Goal: Information Seeking & Learning: Check status

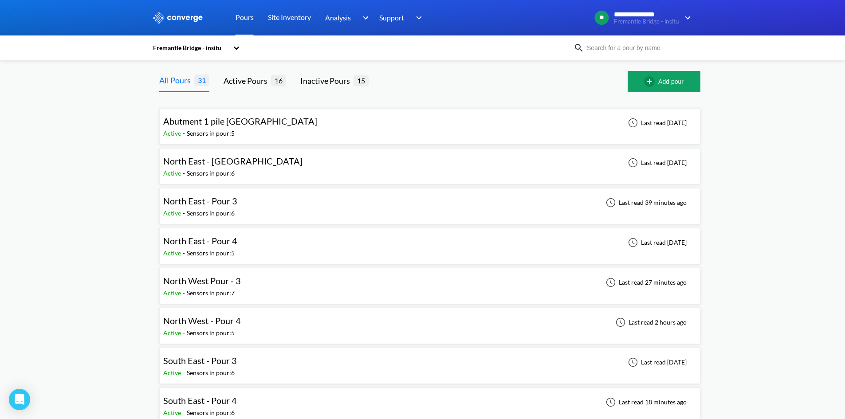
click at [284, 205] on div "North East - Pour 3 Active - Sensors in pour: 6 Last read 39 minutes ago" at bounding box center [429, 206] width 533 height 28
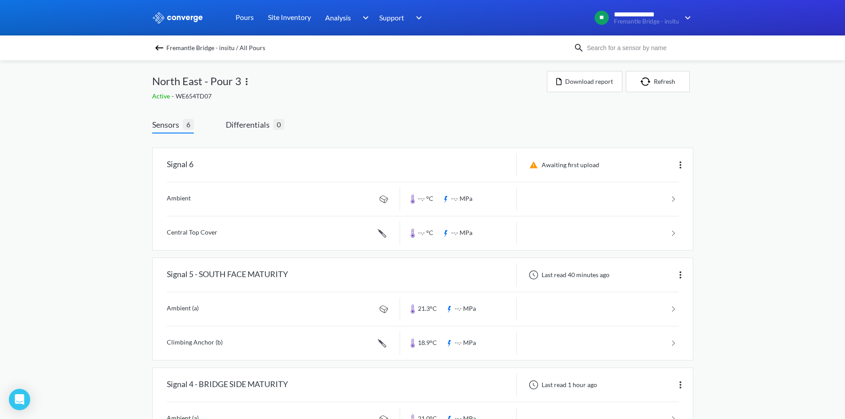
click at [162, 48] on img at bounding box center [159, 48] width 11 height 11
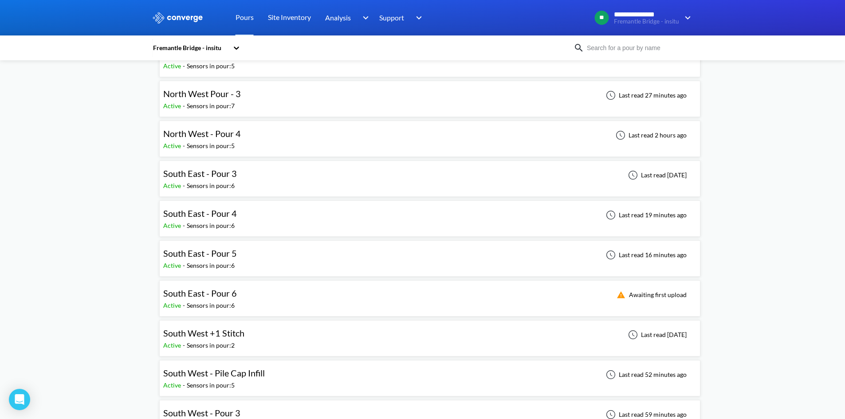
scroll to position [311, 0]
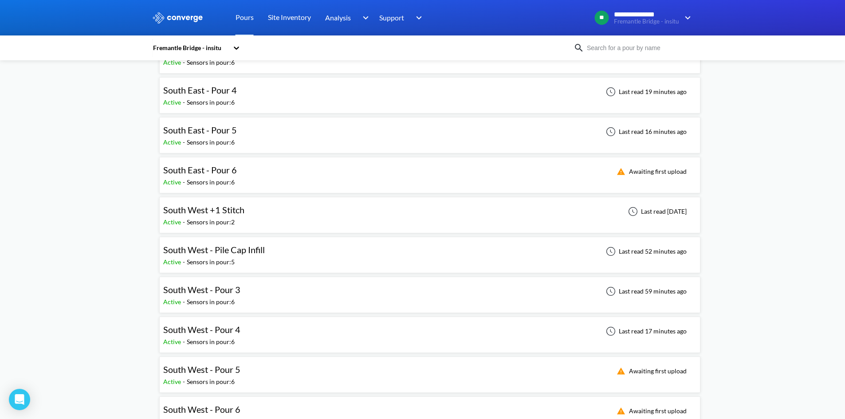
click at [213, 175] on span "South East - Pour 6" at bounding box center [200, 170] width 74 height 11
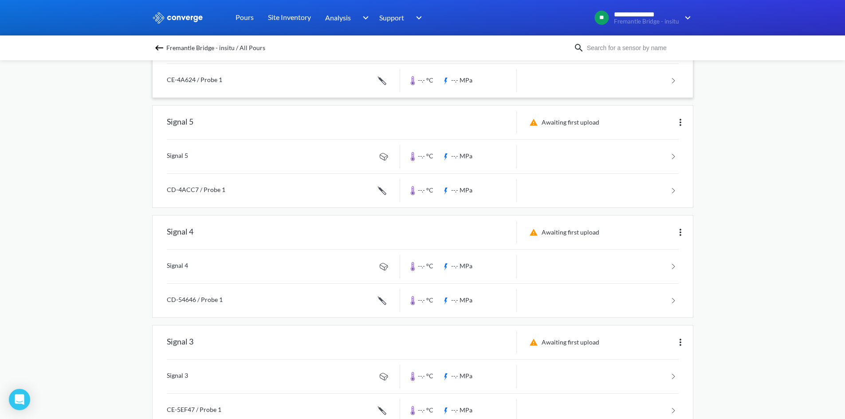
scroll to position [177, 0]
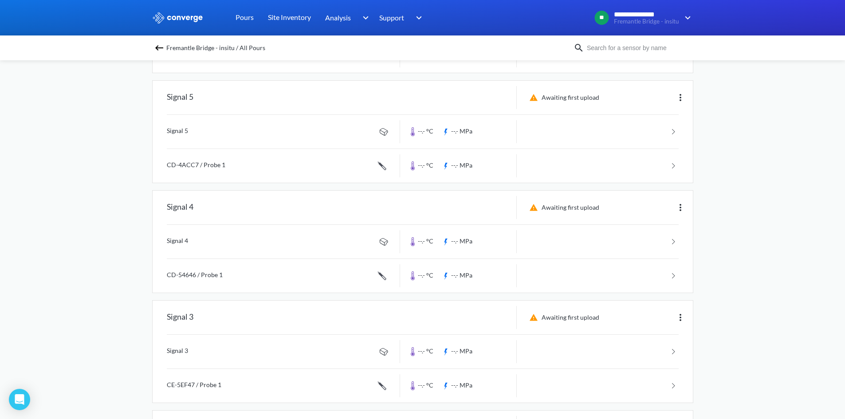
click at [159, 50] on img at bounding box center [159, 48] width 11 height 11
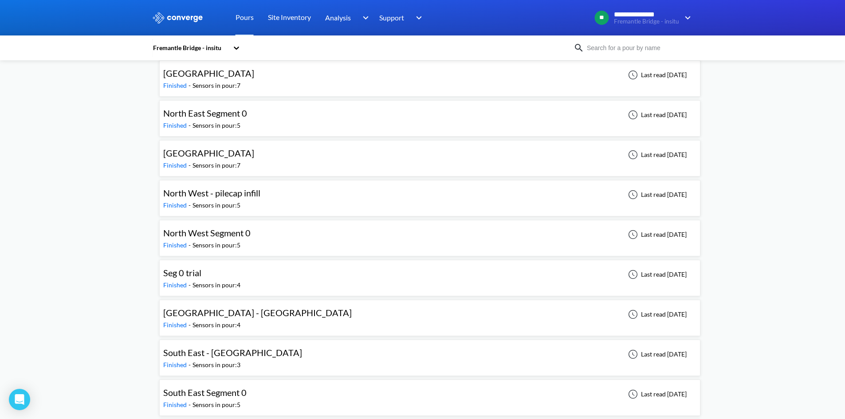
scroll to position [931, 0]
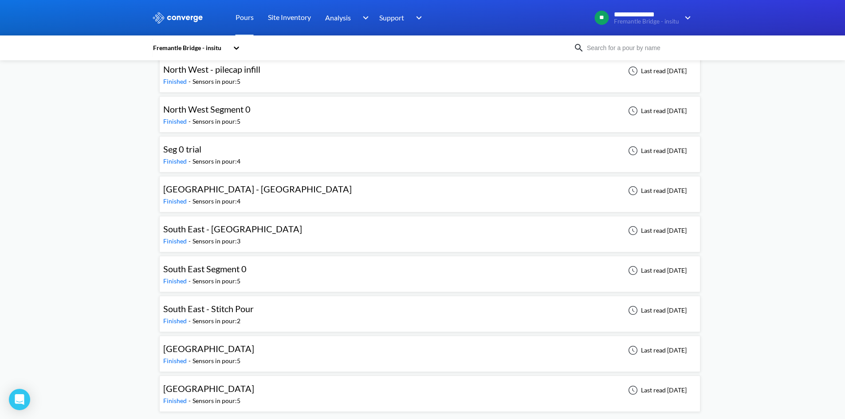
click at [191, 276] on div "Finished -" at bounding box center [177, 281] width 29 height 10
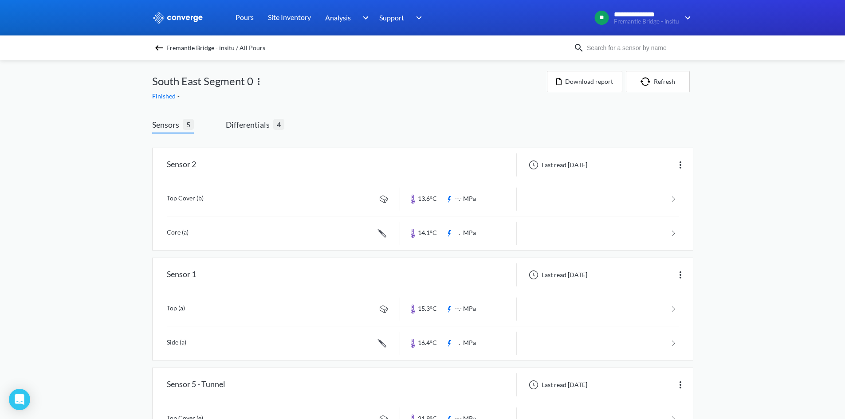
click at [162, 47] on img at bounding box center [159, 48] width 11 height 11
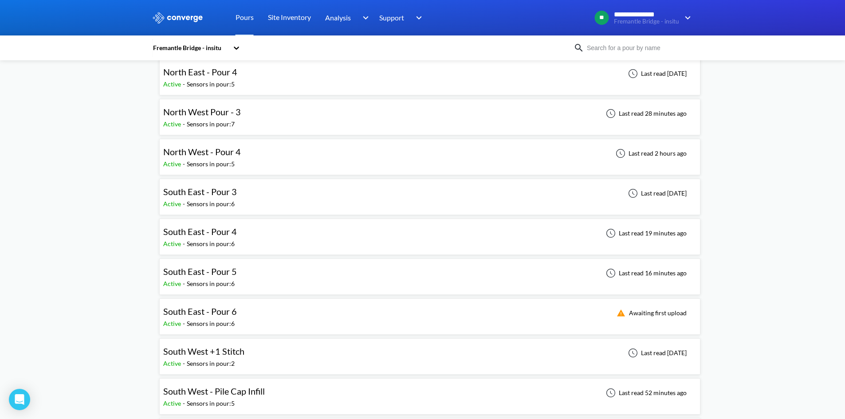
scroll to position [177, 0]
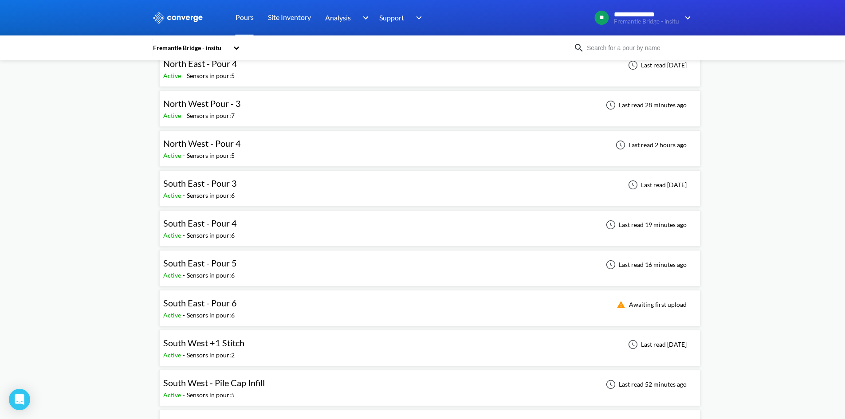
click at [196, 233] on div "Sensors in pour: 6" at bounding box center [211, 236] width 48 height 10
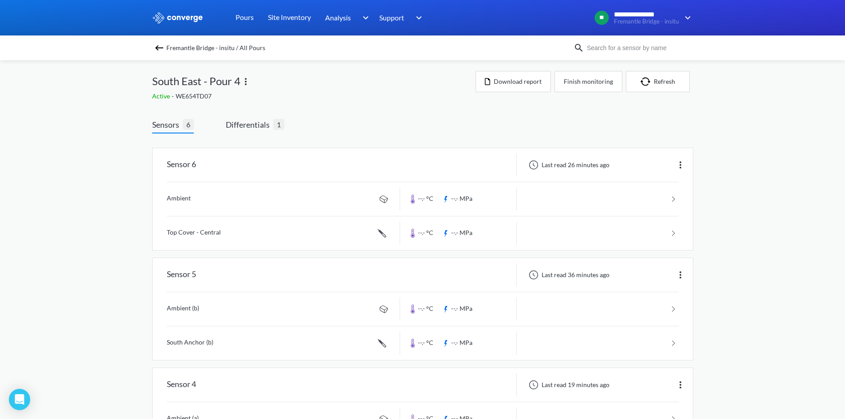
click at [171, 49] on span "Fremantle Bridge - insitu / All Pours" at bounding box center [215, 48] width 99 height 12
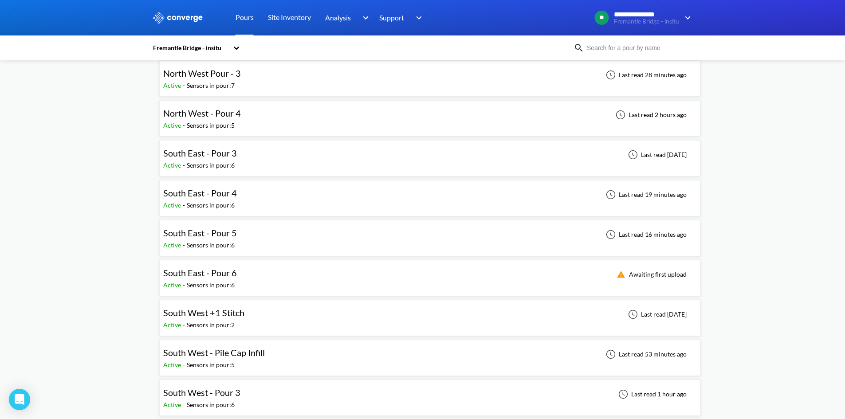
scroll to position [222, 0]
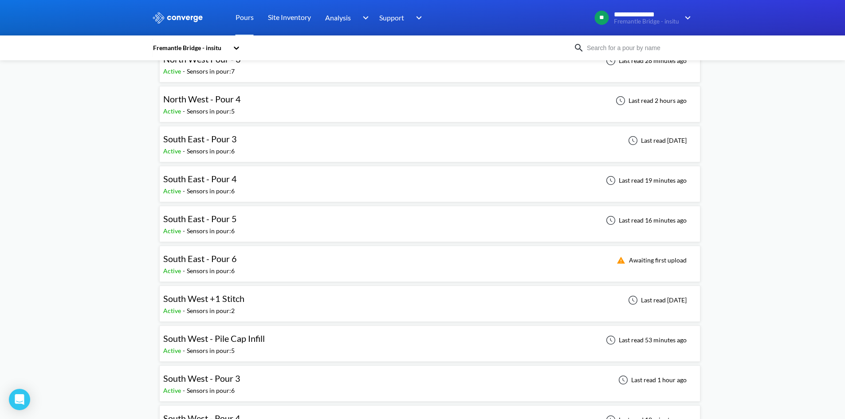
click at [302, 381] on div "South West - Pour 3 Active - Sensors in pour: 6 Last read 1 hour ago" at bounding box center [429, 384] width 533 height 28
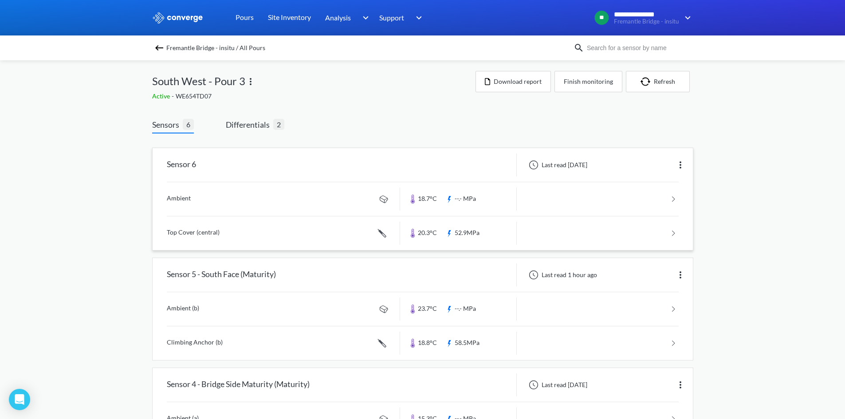
click at [236, 223] on link at bounding box center [423, 234] width 512 height 34
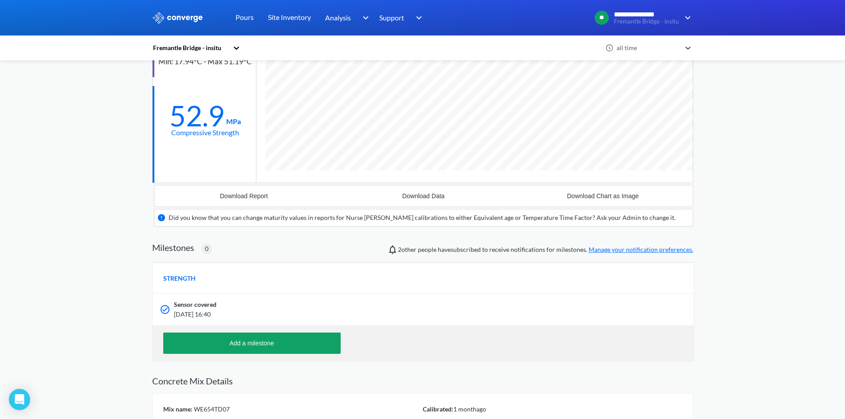
scroll to position [44, 0]
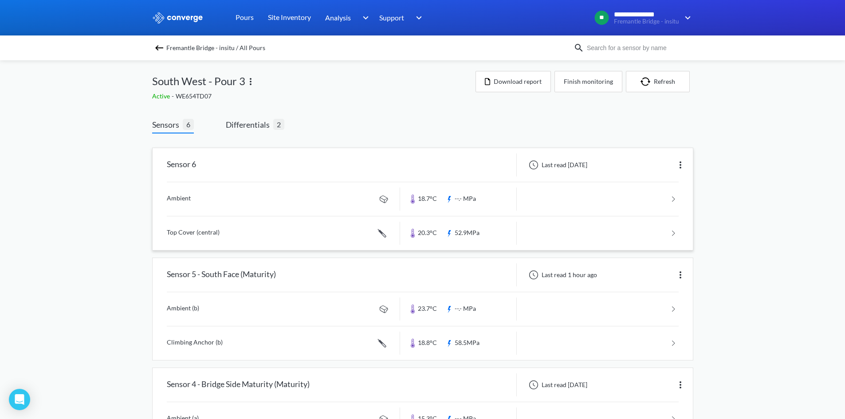
scroll to position [44, 0]
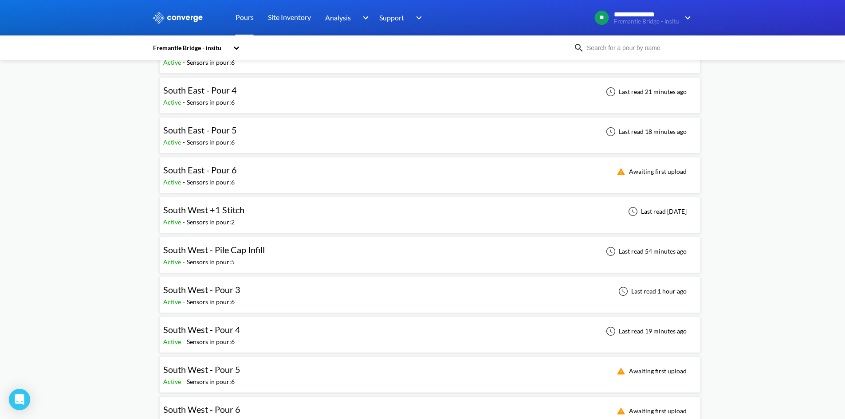
scroll to position [355, 0]
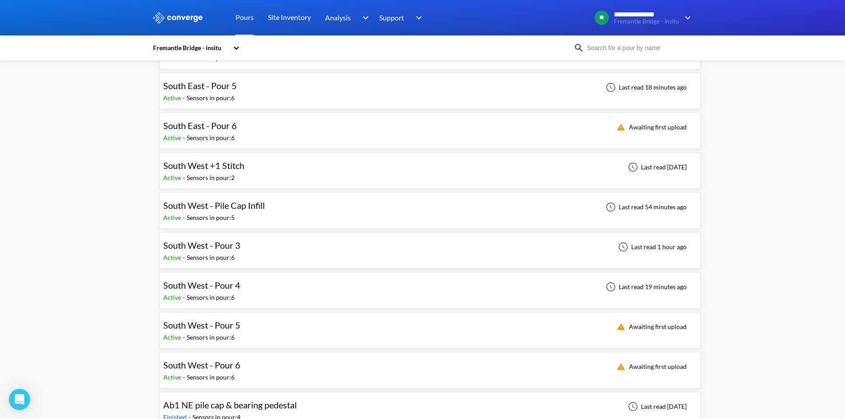
click at [229, 287] on span "South West - Pour 4" at bounding box center [201, 285] width 77 height 11
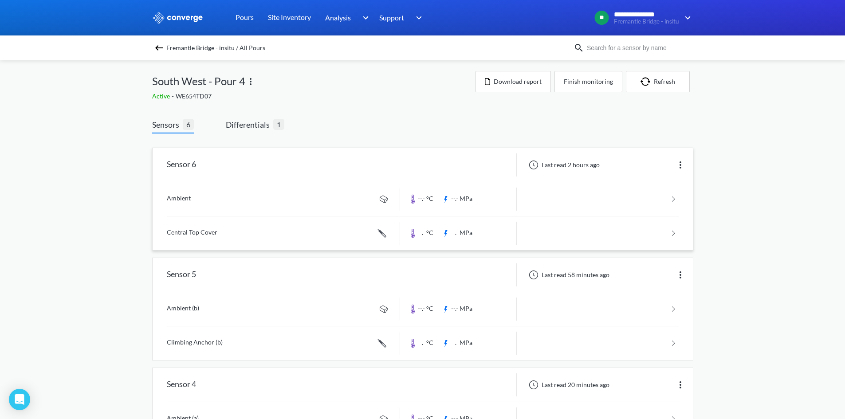
scroll to position [44, 0]
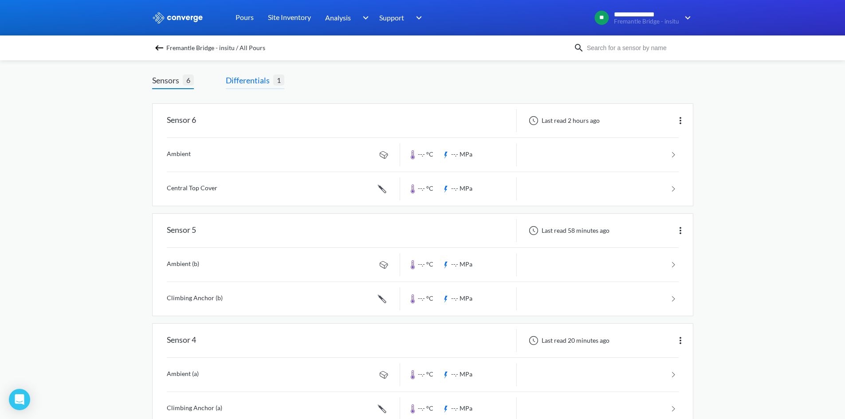
click at [240, 79] on span "Differentials" at bounding box center [249, 80] width 47 height 12
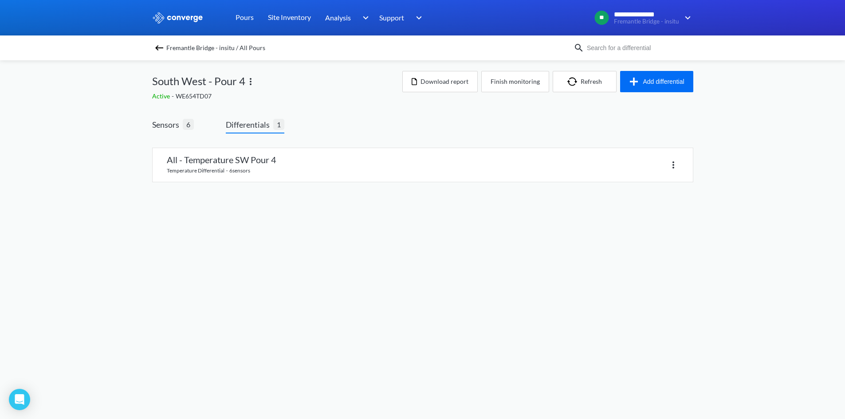
scroll to position [0, 0]
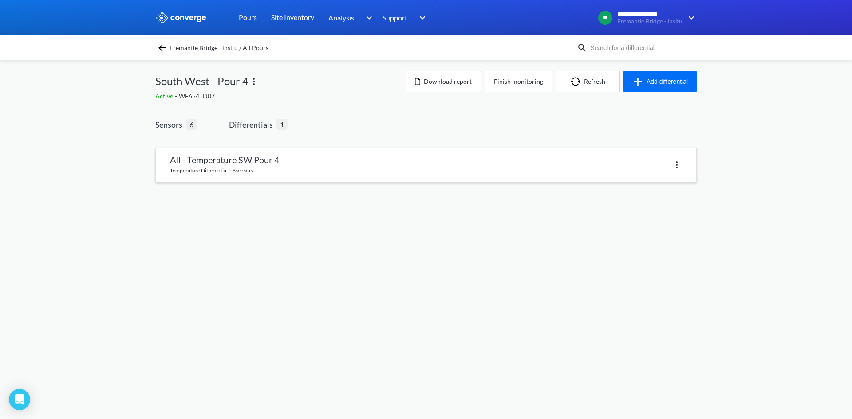
click at [268, 172] on link at bounding box center [426, 165] width 540 height 34
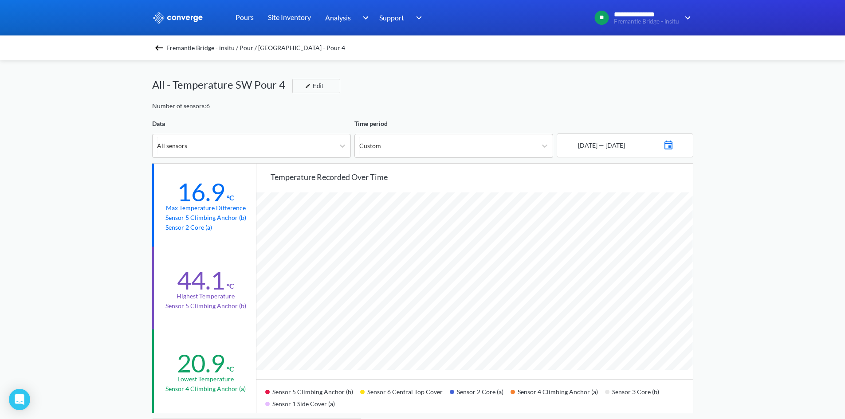
scroll to position [44, 0]
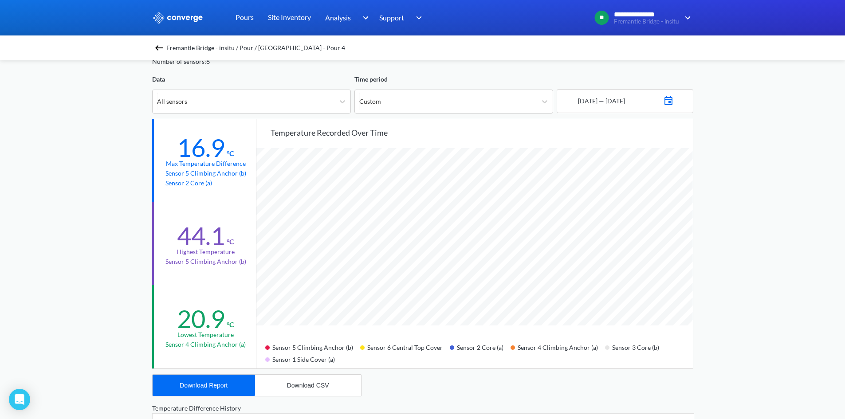
click at [161, 47] on img at bounding box center [159, 48] width 11 height 11
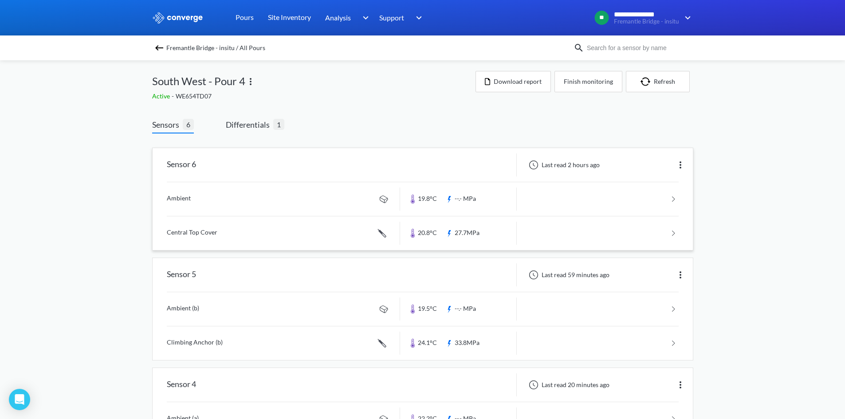
click at [323, 242] on link at bounding box center [423, 234] width 512 height 34
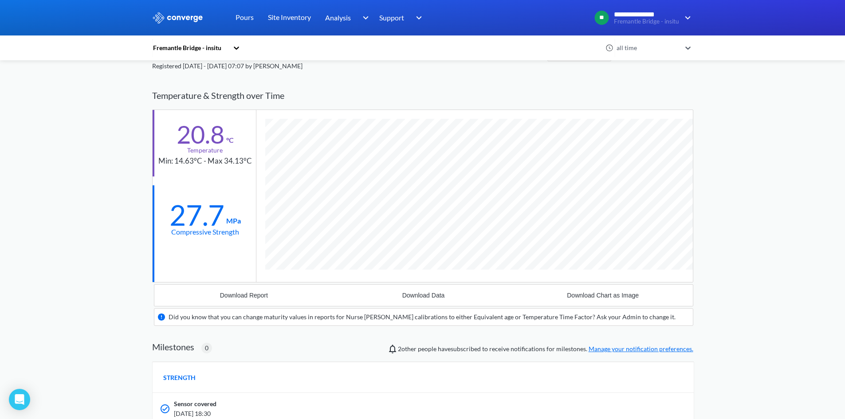
scroll to position [44, 0]
